Goal: Check status: Check status

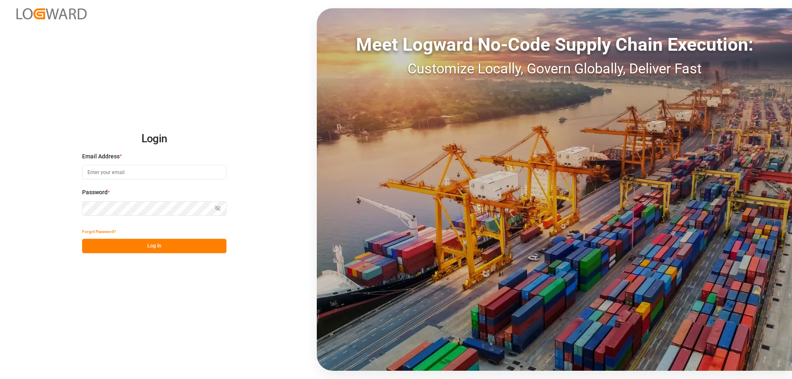
type input "[PERSON_NAME][EMAIL_ADDRESS][DOMAIN_NAME]"
click at [163, 245] on button "Log In" at bounding box center [154, 246] width 144 height 14
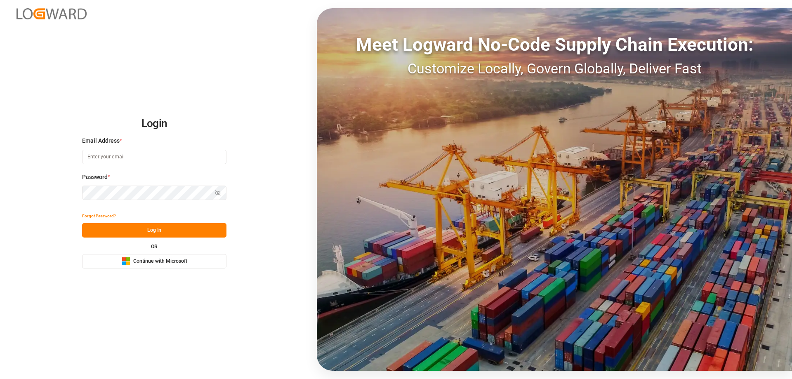
type input "[PERSON_NAME][EMAIL_ADDRESS][DOMAIN_NAME]"
click at [158, 224] on button "Log In" at bounding box center [154, 230] width 144 height 14
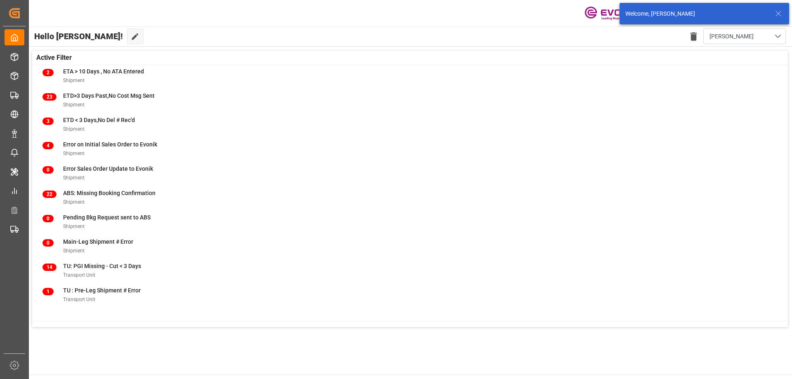
scroll to position [83, 0]
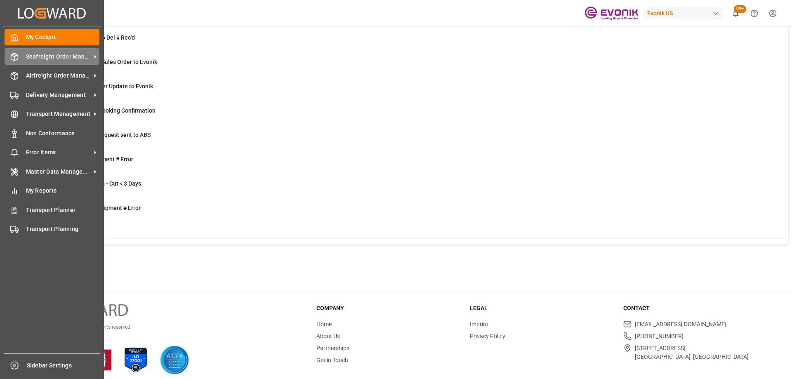
click at [45, 56] on span "Seafreight Order Management" at bounding box center [58, 56] width 65 height 9
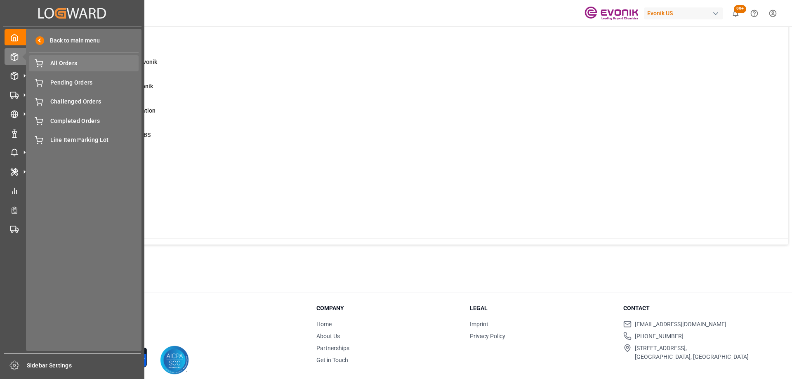
click at [62, 66] on span "All Orders" at bounding box center [94, 63] width 89 height 9
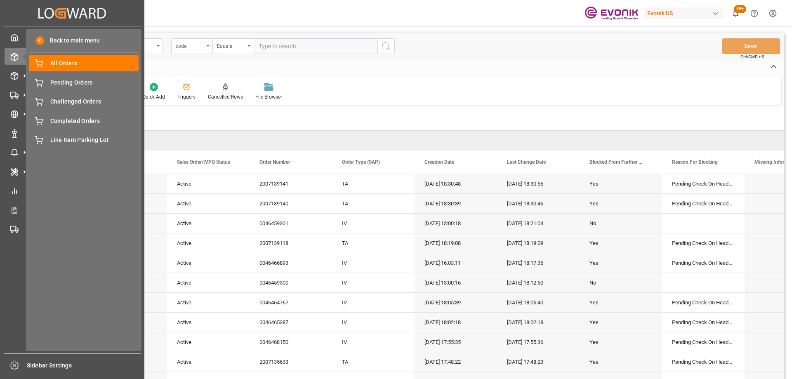
click at [199, 47] on div "code" at bounding box center [190, 44] width 28 height 9
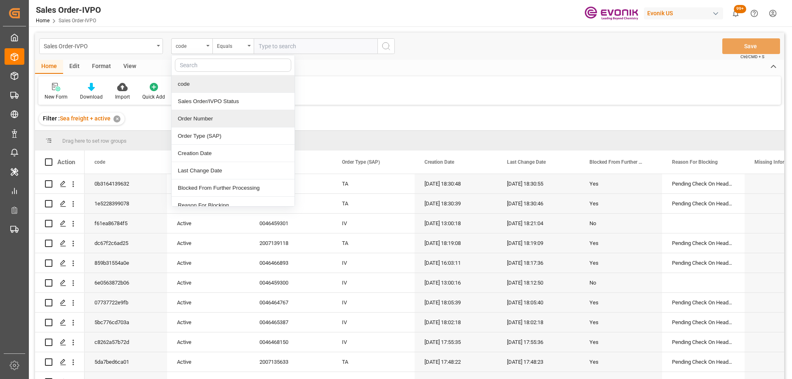
click at [212, 116] on div "Order Number" at bounding box center [233, 118] width 123 height 17
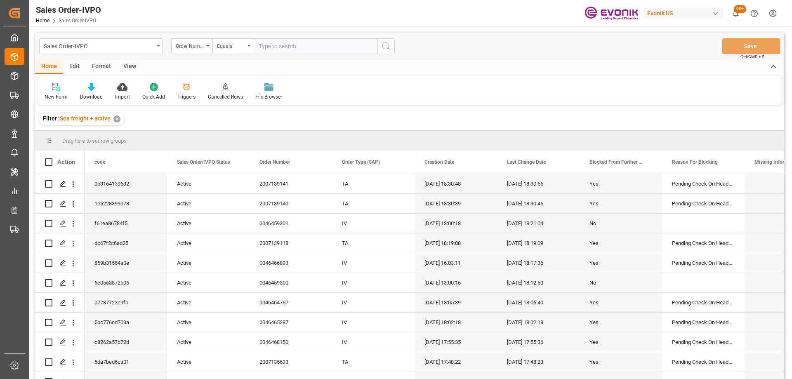
click at [271, 44] on input "text" at bounding box center [316, 46] width 124 height 16
paste input "2007020081"
type input "2007020081"
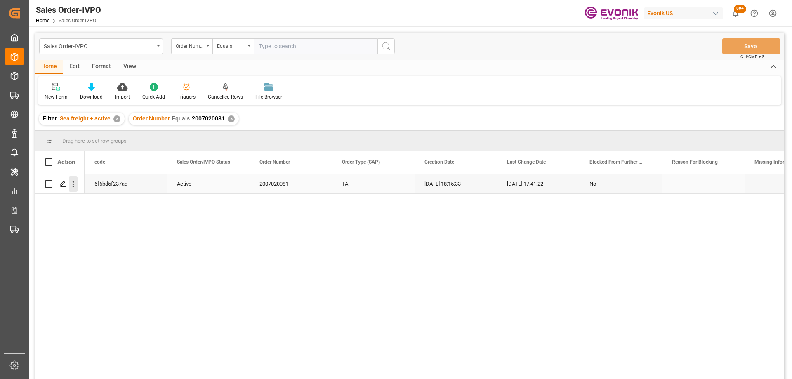
click at [71, 185] on icon "open menu" at bounding box center [73, 184] width 9 height 9
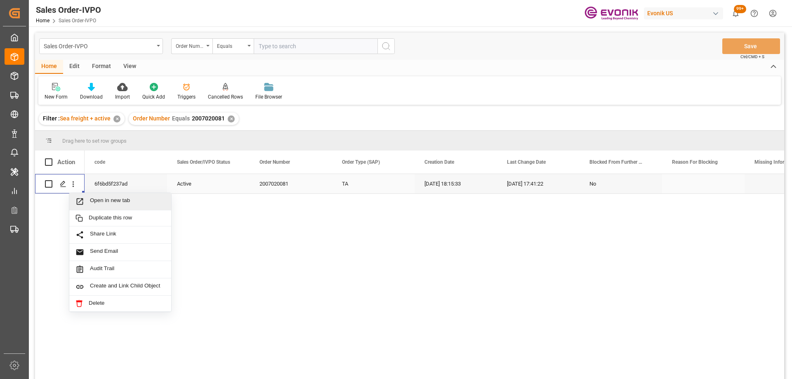
click at [93, 203] on span "Open in new tab" at bounding box center [127, 201] width 75 height 9
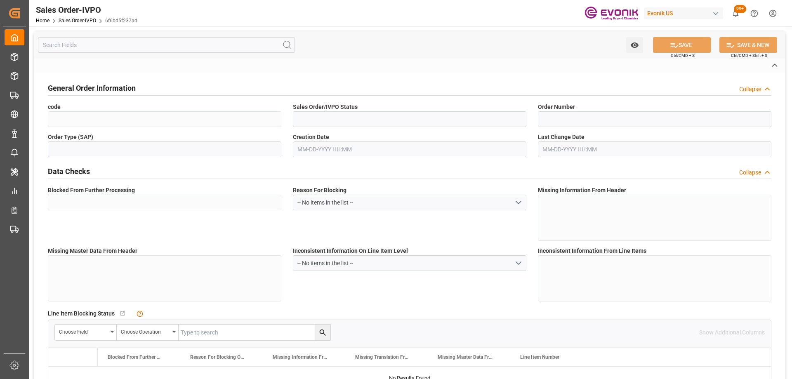
type input "6f6bd5f237ad"
type input "Active"
type input "2007020081"
type input "TA"
type input "No"
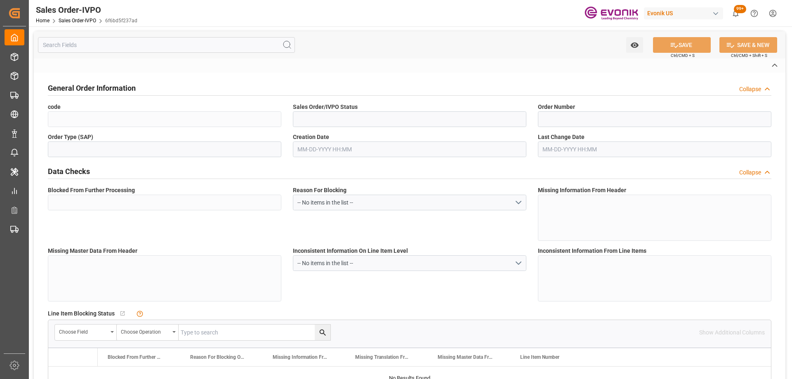
type input "P2P"
type input "41"
type input "LCL"
type input "0008"
type input "LCL"
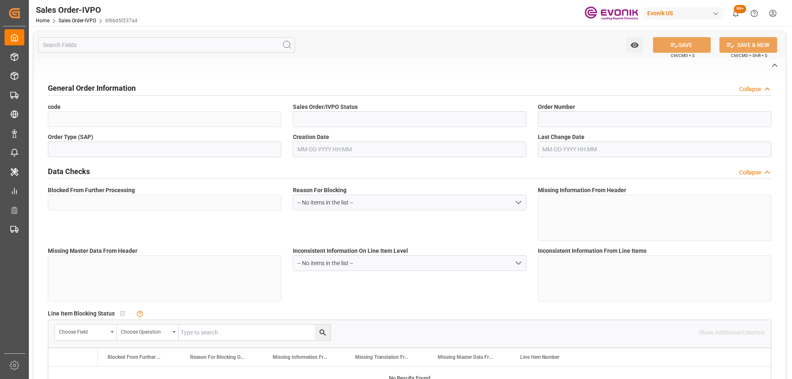
type textarea "No Tank Container"
type input "4517491090"
type input "OU"
type input "SP OU Comfort&Insul."
type input "Specialty Additives"
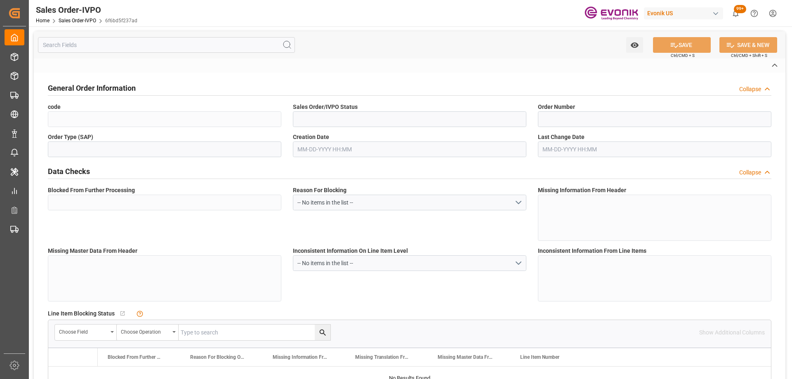
type input "CFR"
type input "CARTAGENA"
type input "Cartagena"
type textarea "Not required"
type textarea "DIRECT CONSUMER"
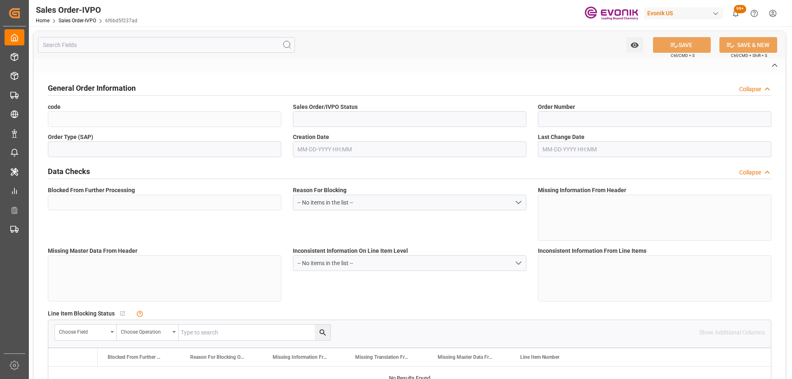
type textarea "NIT: 860.014.659-4"
type textarea "Consignee's Telephone Number and NIT No. (Tax ID) needs to show in the consigne…"
type input "CO"
type input "Done"
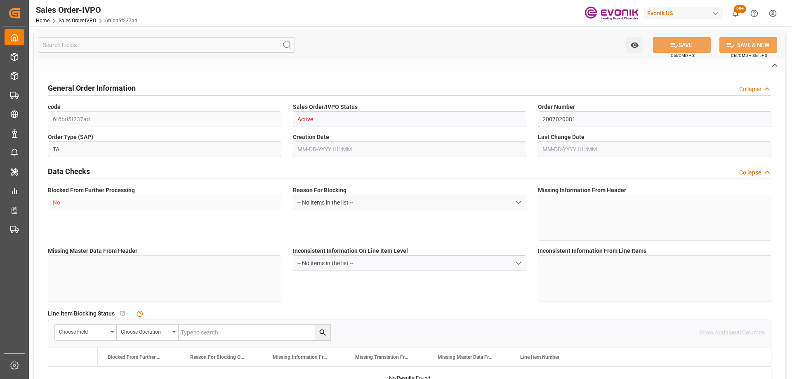
type input "LCL"
type input "Done"
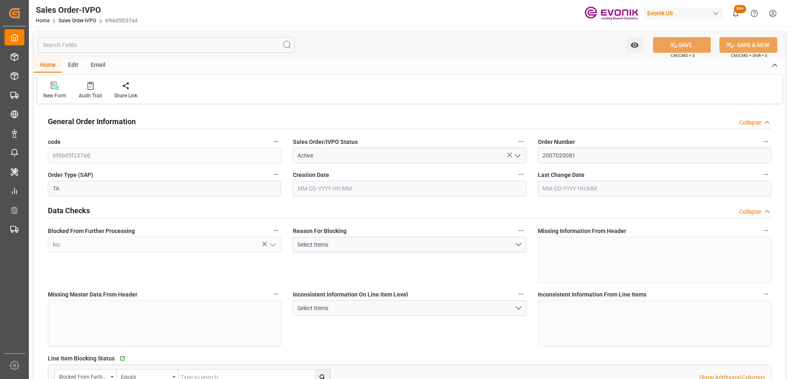
type input "COCTG"
type input "0"
type input "1"
type input "682.4"
type input "06-24-2025 18:15"
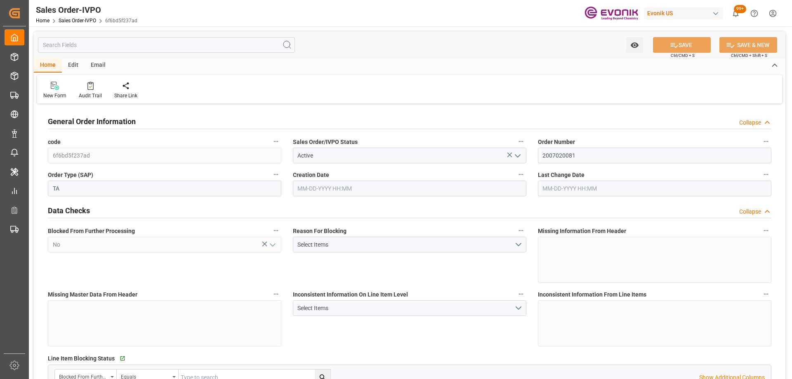
type input "07-02-2025 17:41"
